Goal: Transaction & Acquisition: Purchase product/service

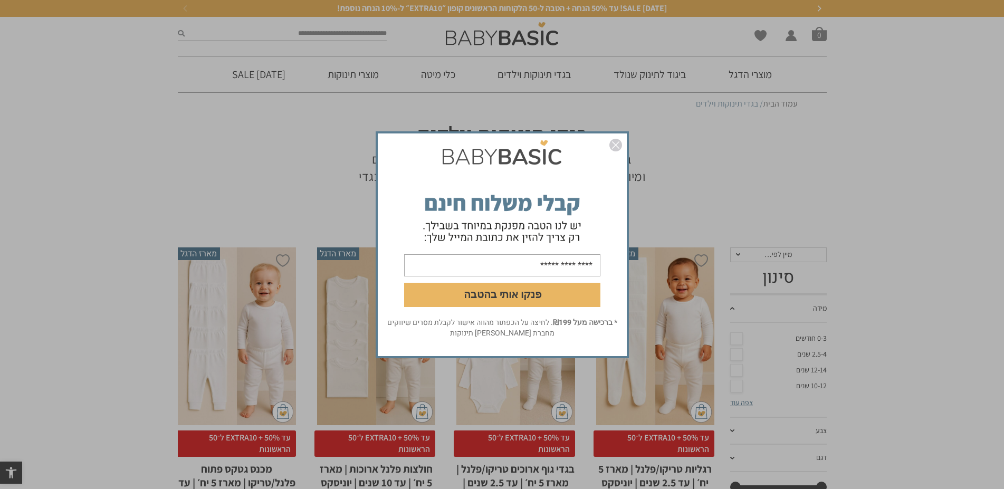
click at [610, 140] on img "סגור" at bounding box center [615, 145] width 13 height 13
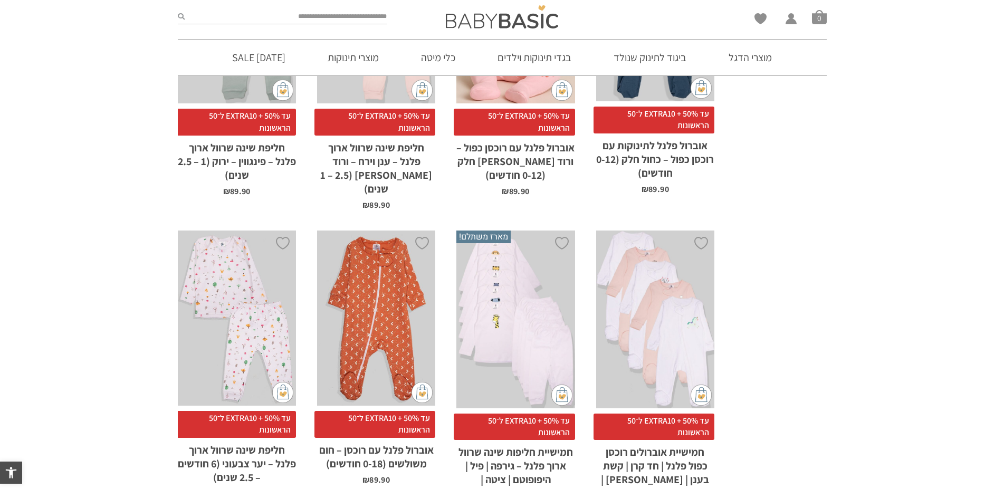
scroll to position [3799, 0]
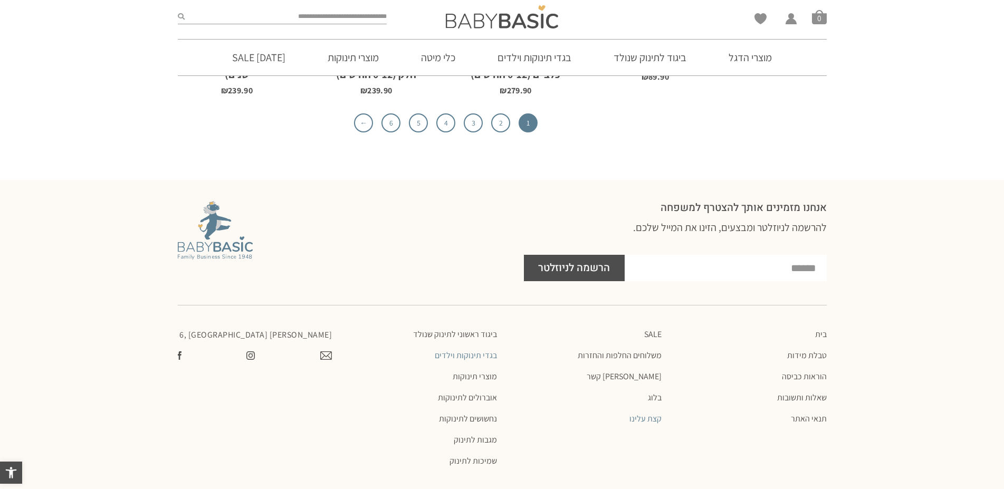
click at [649, 414] on link "קצת עלינו" at bounding box center [584, 419] width 155 height 11
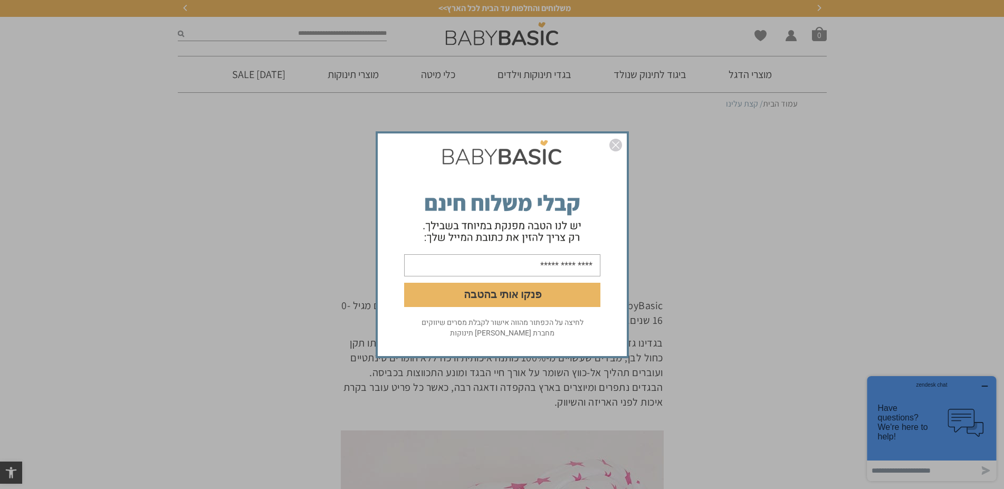
click at [617, 148] on img "סגור" at bounding box center [615, 145] width 13 height 13
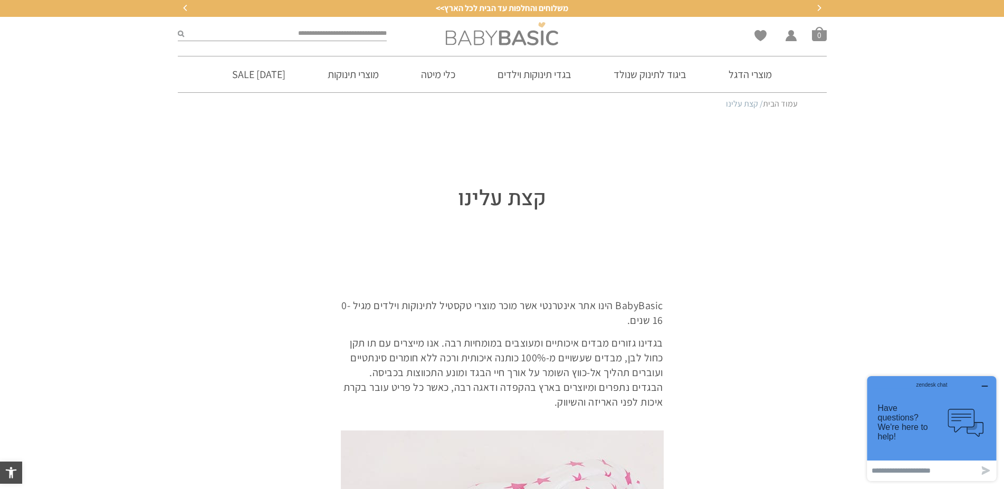
click at [504, 30] on img at bounding box center [502, 33] width 112 height 23
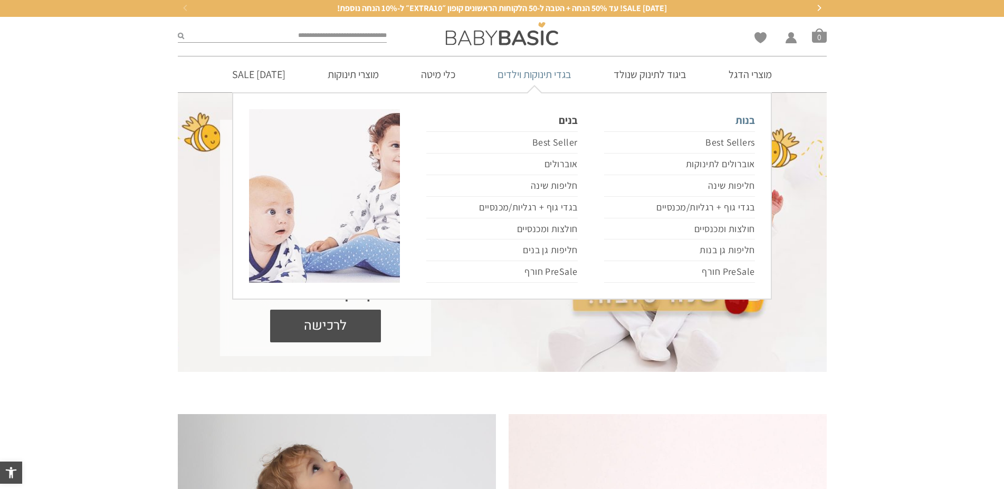
click at [747, 123] on link "בנות" at bounding box center [679, 120] width 151 height 22
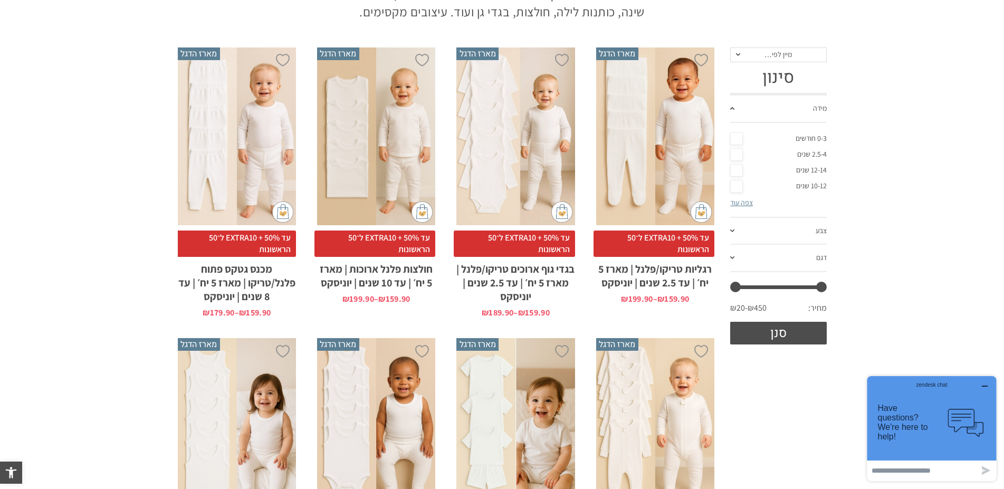
scroll to position [161, 0]
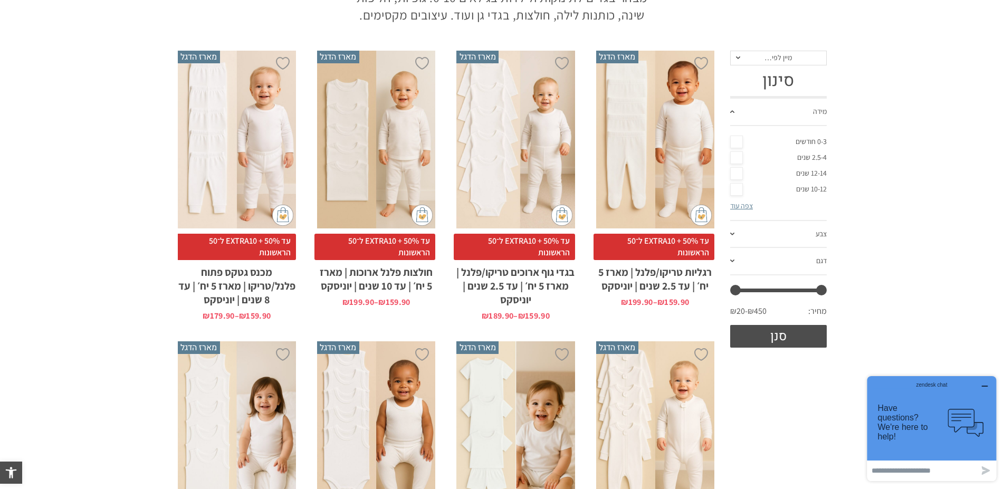
click at [741, 207] on link "צפה עוד" at bounding box center [741, 205] width 23 height 9
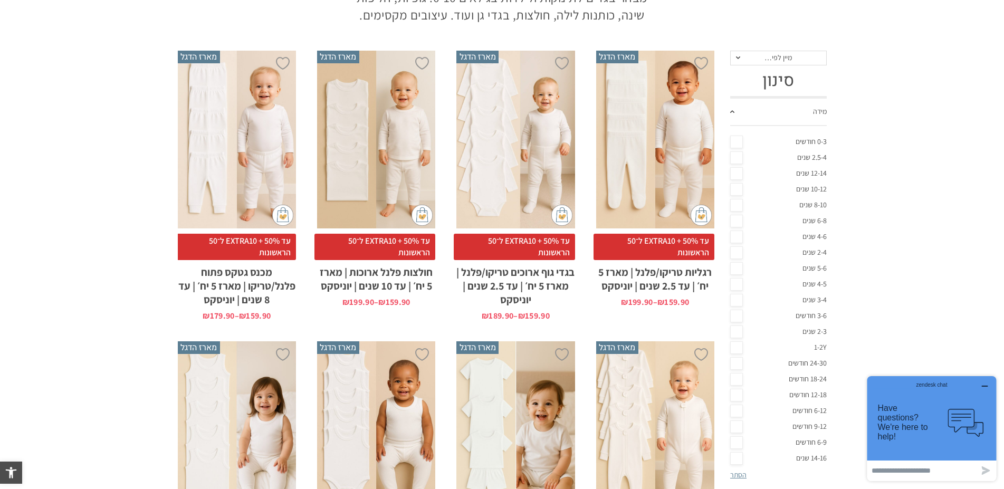
click at [794, 396] on link "12-18 חודשים" at bounding box center [778, 395] width 97 height 16
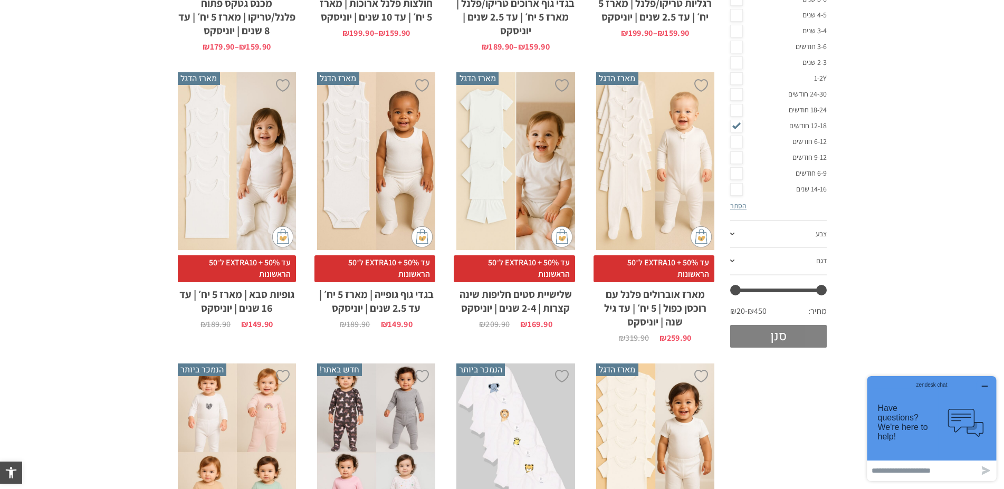
click at [786, 335] on button "סנן" at bounding box center [778, 336] width 97 height 23
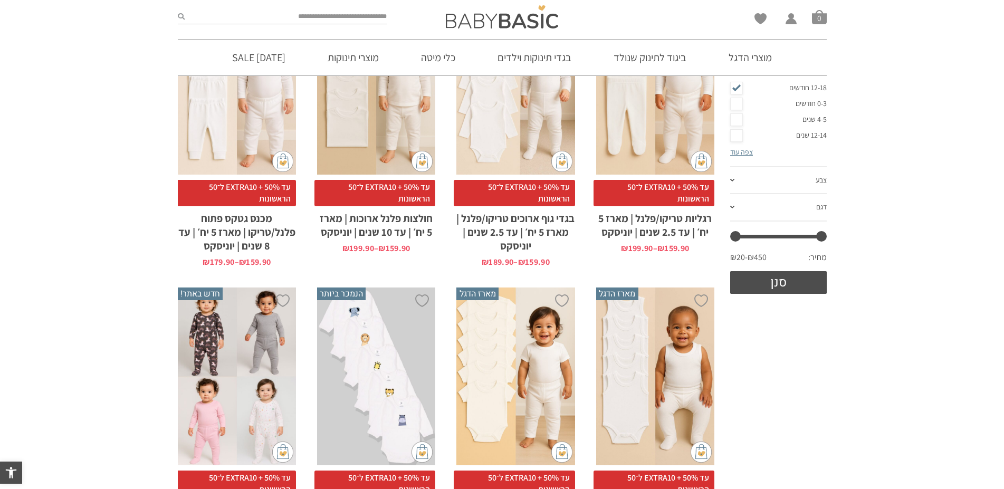
scroll to position [232, 0]
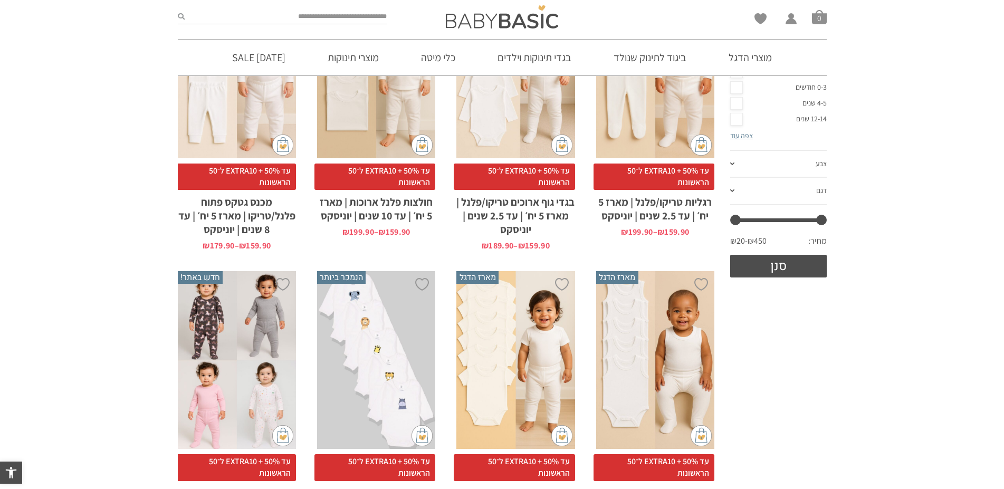
click at [736, 167] on link "צבע" at bounding box center [778, 164] width 97 height 27
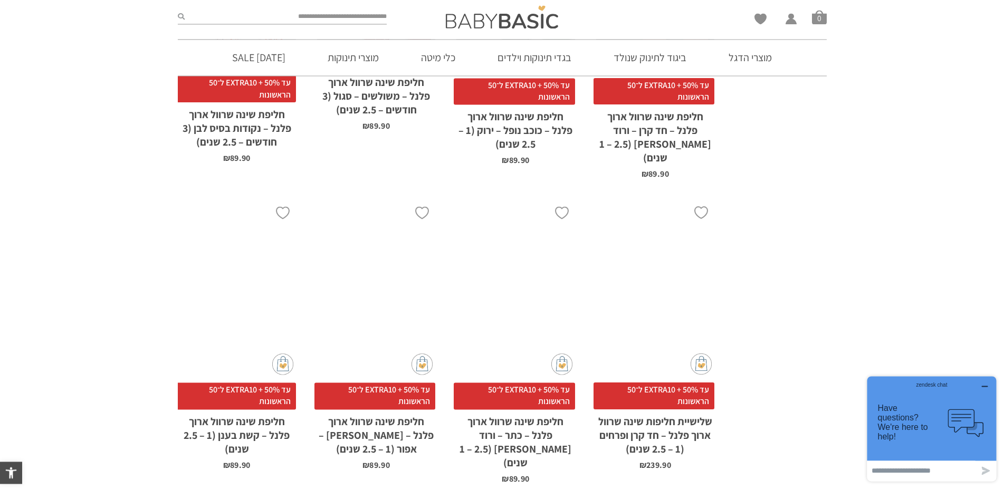
scroll to position [3298, 0]
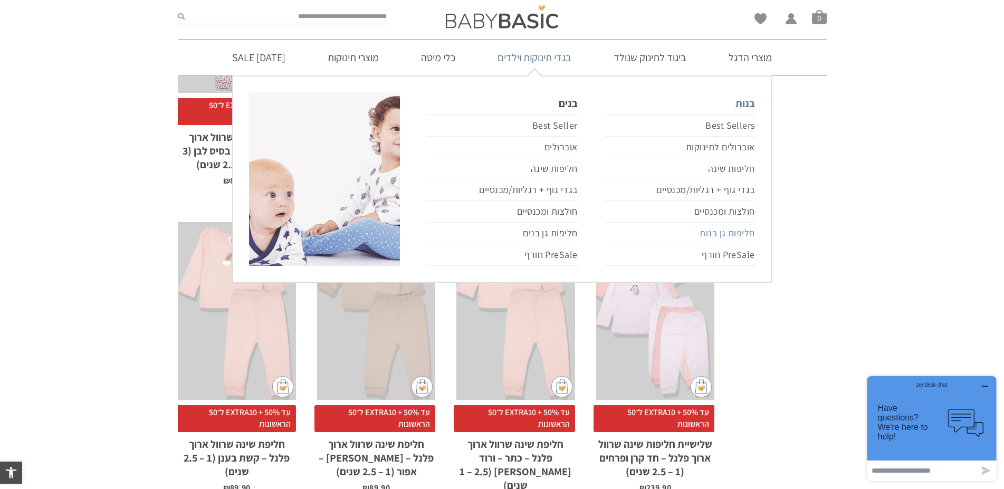
click at [714, 237] on link "חליפות גן בנות" at bounding box center [679, 234] width 151 height 22
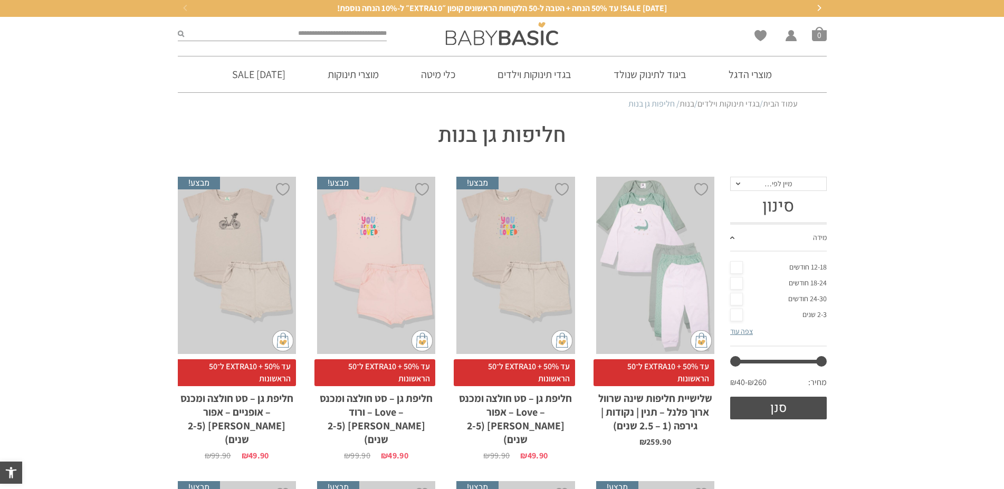
click at [806, 267] on link "12-18 חודשים" at bounding box center [778, 268] width 97 height 16
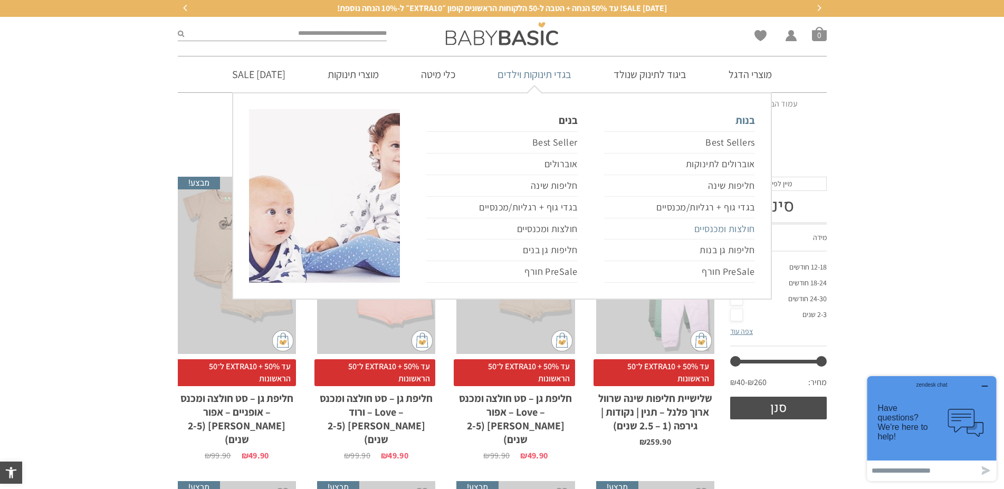
click at [731, 230] on link "חולצות ומכנסיים" at bounding box center [679, 229] width 151 height 22
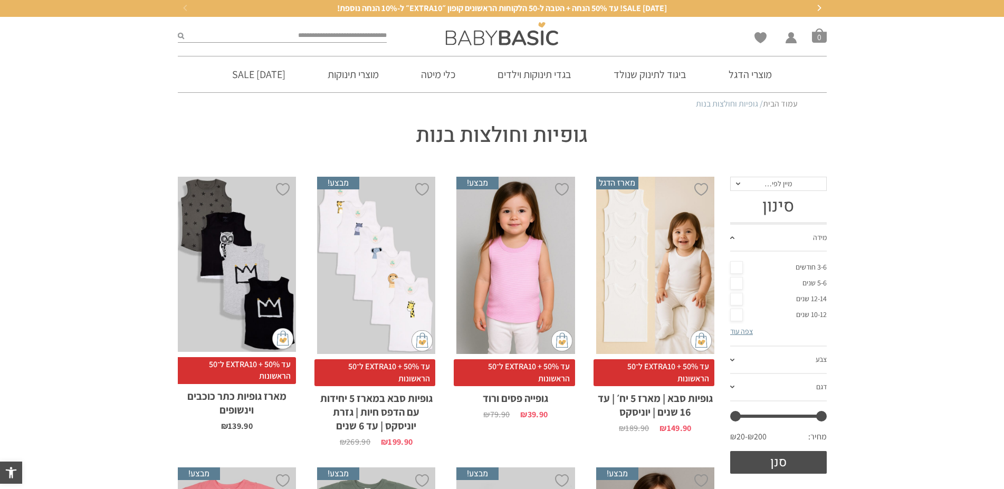
click at [750, 334] on link "צפה עוד" at bounding box center [741, 331] width 23 height 9
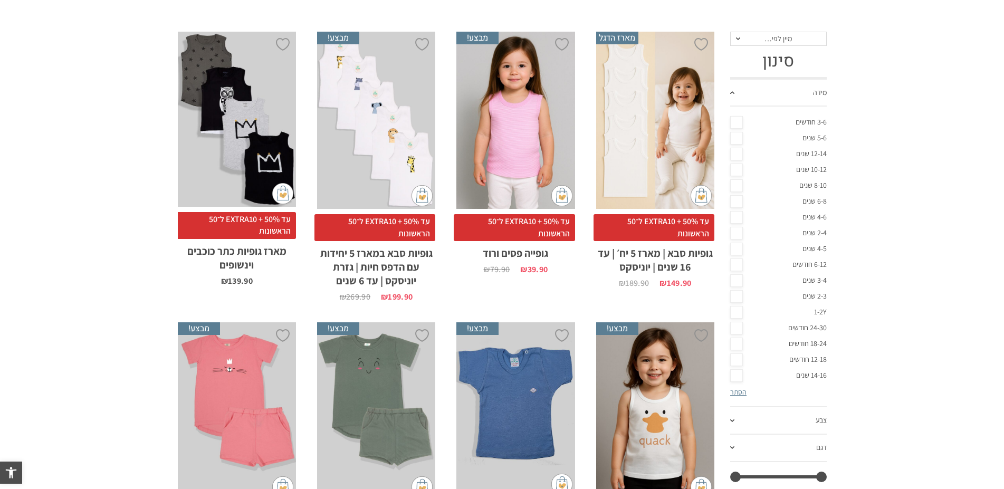
scroll to position [161, 0]
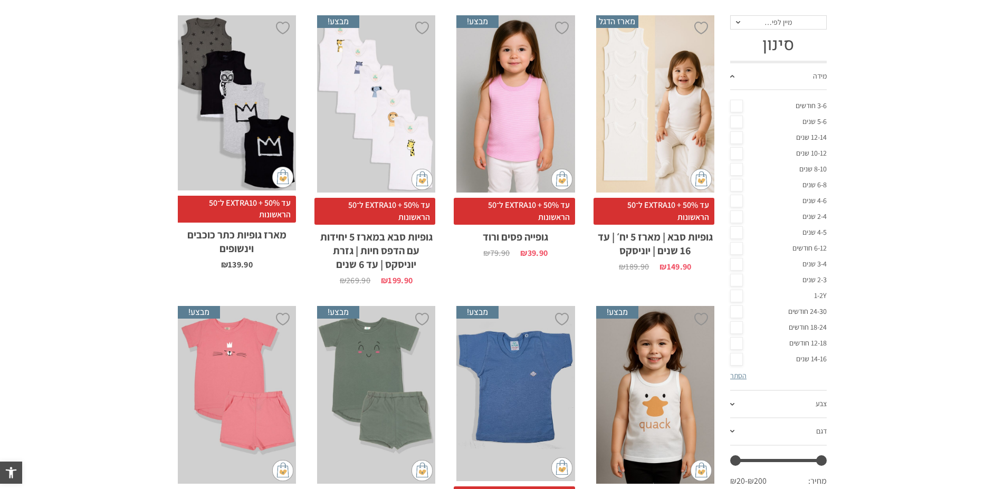
click at [803, 346] on link "12-18 חודשים" at bounding box center [778, 343] width 97 height 16
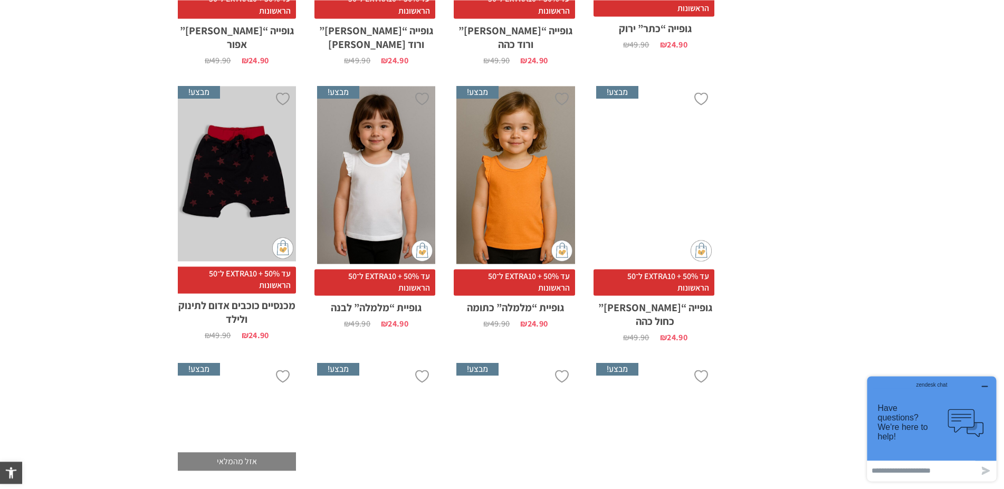
scroll to position [1991, 0]
